Goal: Task Accomplishment & Management: Use online tool/utility

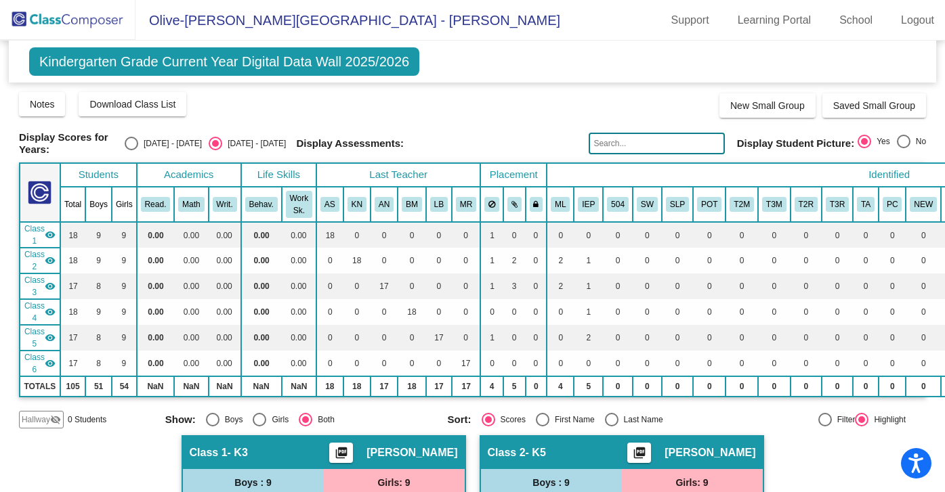
scroll to position [1540, 0]
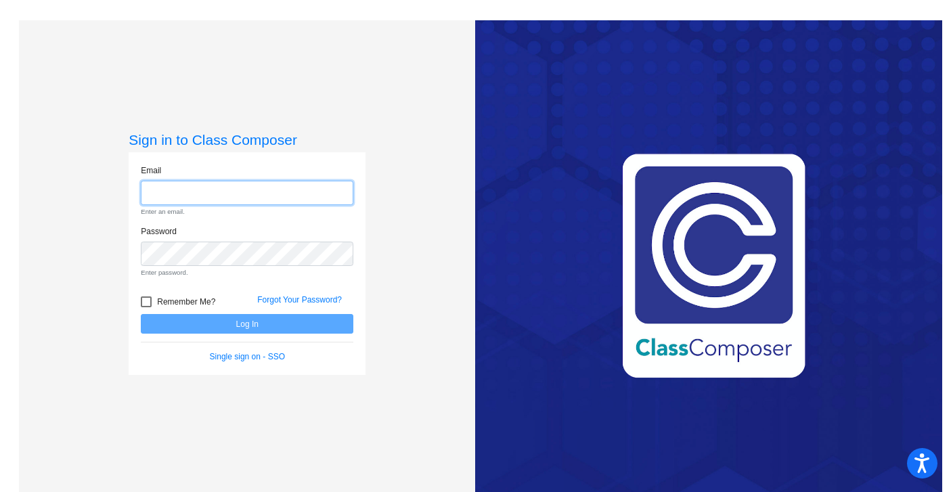
type input "[EMAIL_ADDRESS][DOMAIN_NAME]"
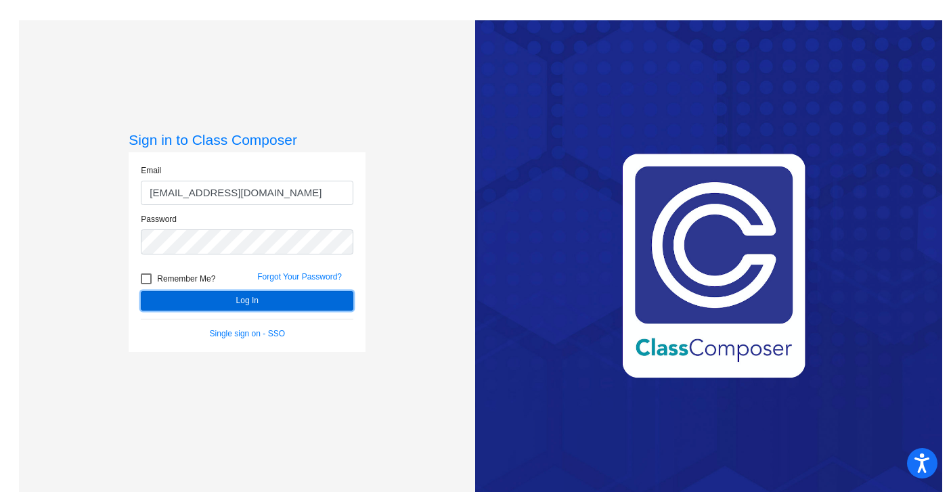
click at [259, 302] on button "Log In" at bounding box center [247, 301] width 213 height 20
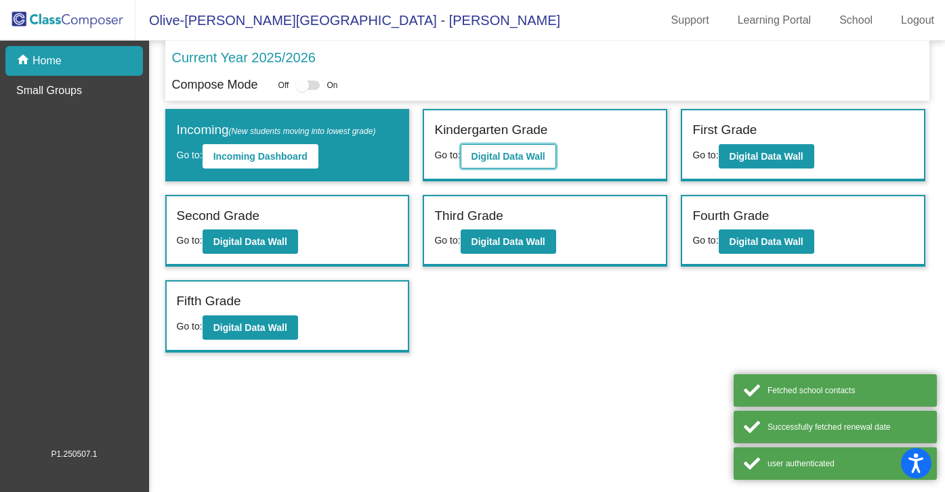
click at [510, 151] on b "Digital Data Wall" at bounding box center [508, 156] width 74 height 11
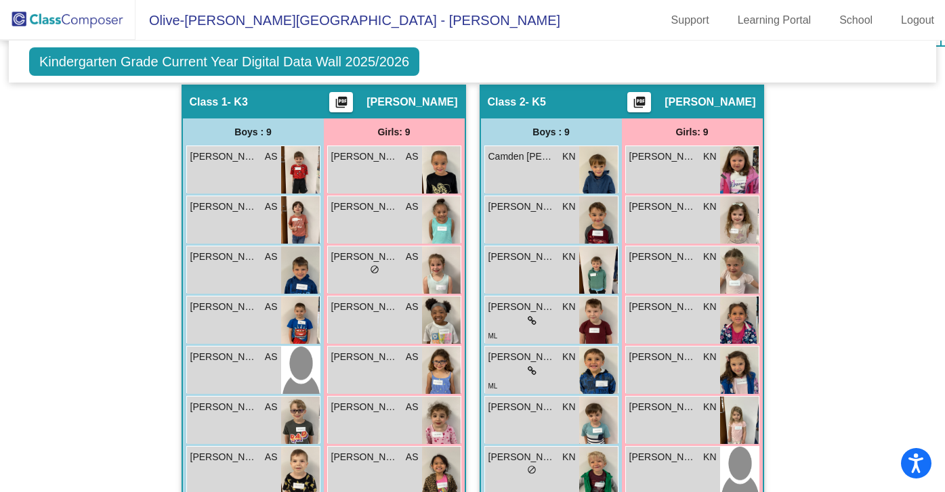
scroll to position [345, 0]
